Goal: Find specific page/section: Find specific page/section

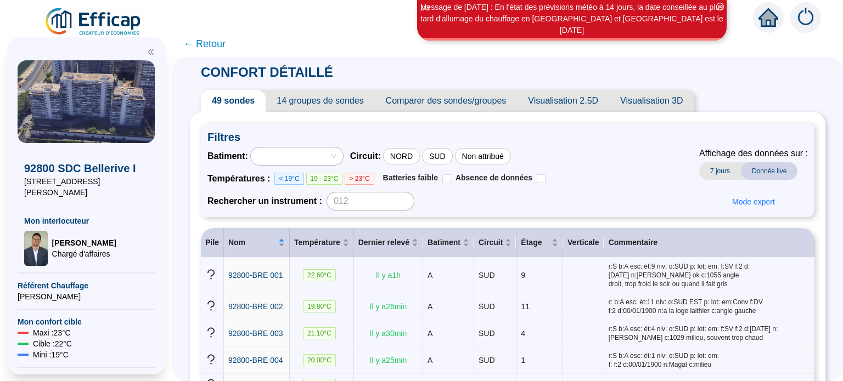
click at [569, 103] on span "Visualisation 2.5D" at bounding box center [563, 101] width 92 height 22
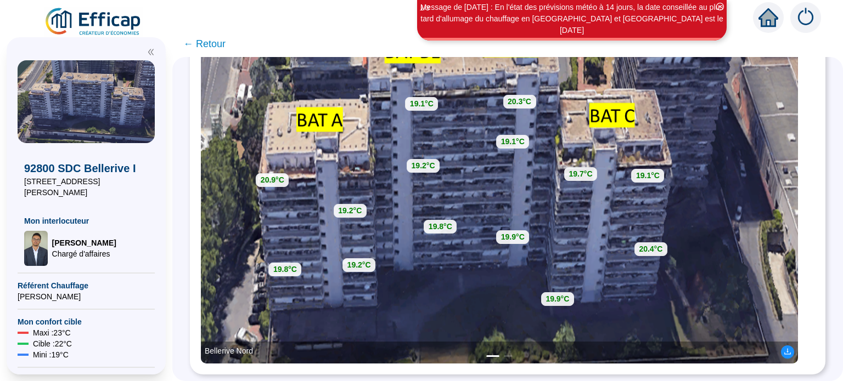
scroll to position [224, 0]
click at [217, 42] on span "← Retour" at bounding box center [204, 43] width 42 height 15
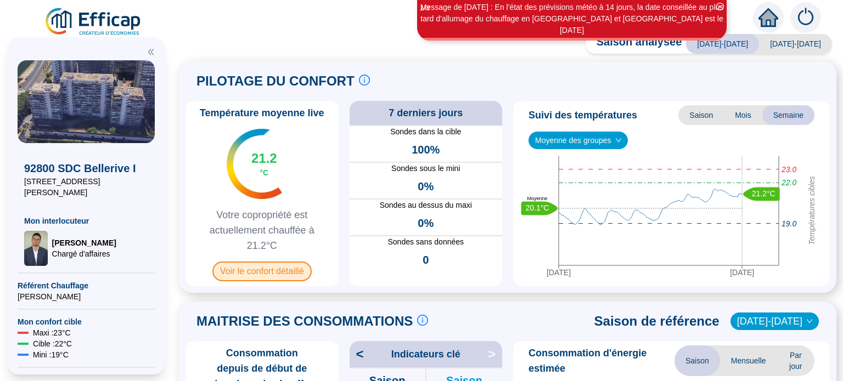
click at [263, 273] on span "Voir le confort détaillé" at bounding box center [261, 272] width 99 height 20
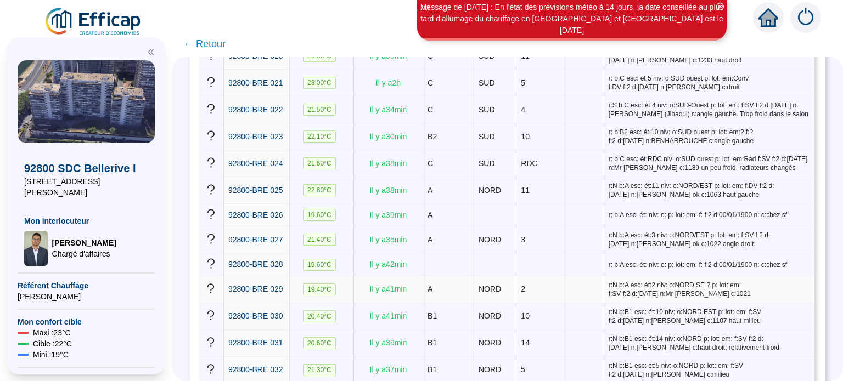
scroll to position [768, 0]
